Goal: Navigation & Orientation: Find specific page/section

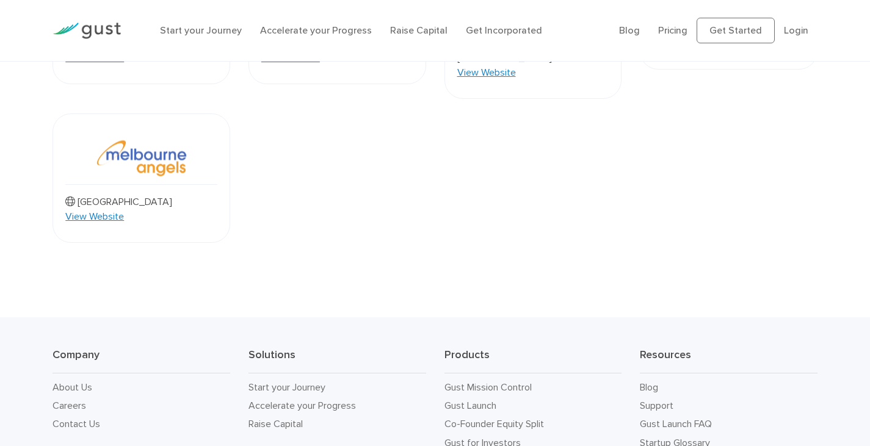
scroll to position [1148, 0]
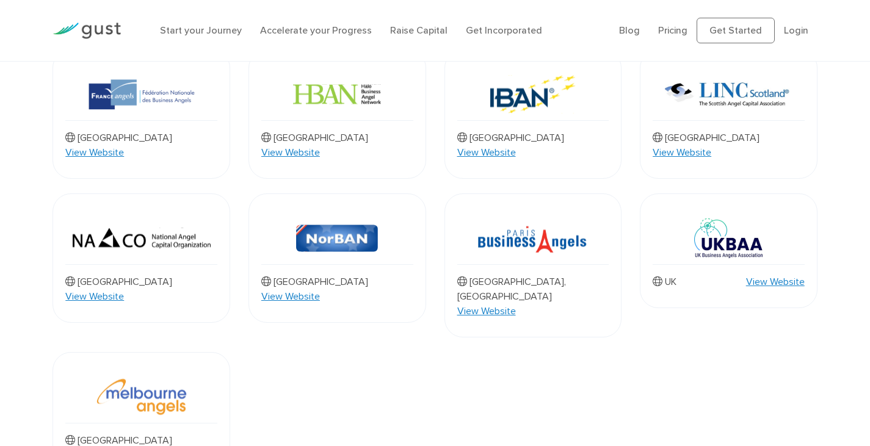
scroll to position [1151, 0]
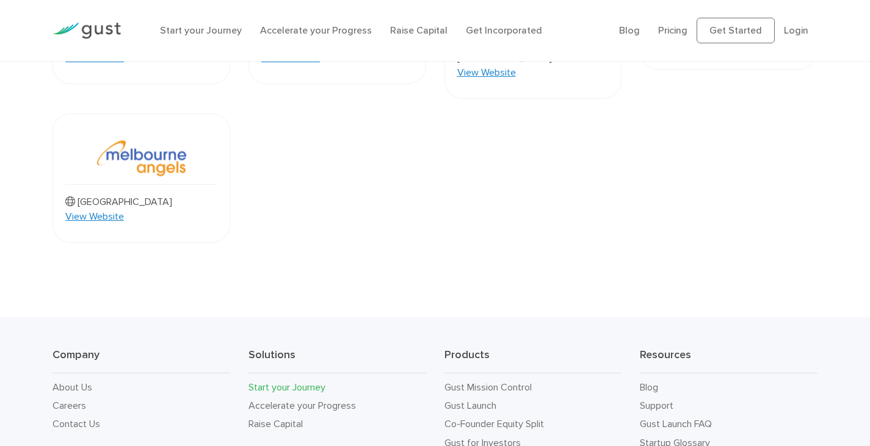
click at [301, 382] on link "Start your Journey" at bounding box center [286, 388] width 77 height 12
